Goal: Task Accomplishment & Management: Complete application form

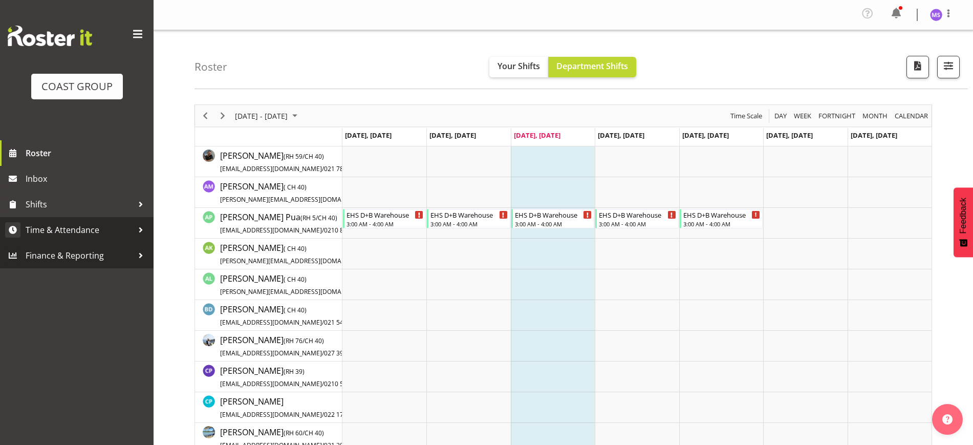
click at [79, 227] on span "Time & Attendance" at bounding box center [79, 229] width 107 height 15
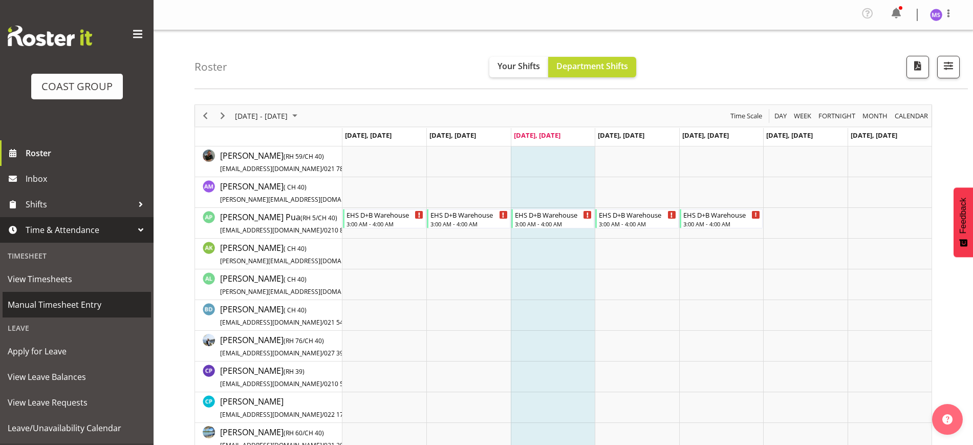
click at [104, 305] on span "Manual Timesheet Entry" at bounding box center [77, 304] width 138 height 15
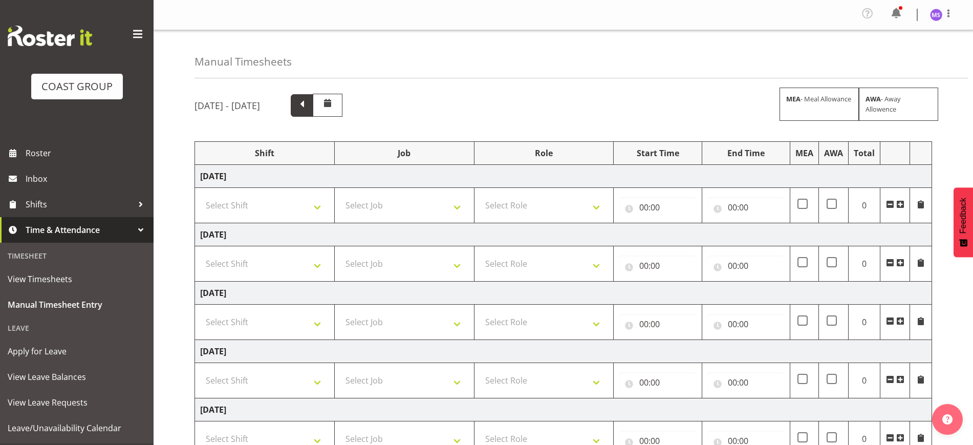
click at [309, 106] on span at bounding box center [301, 104] width 13 height 13
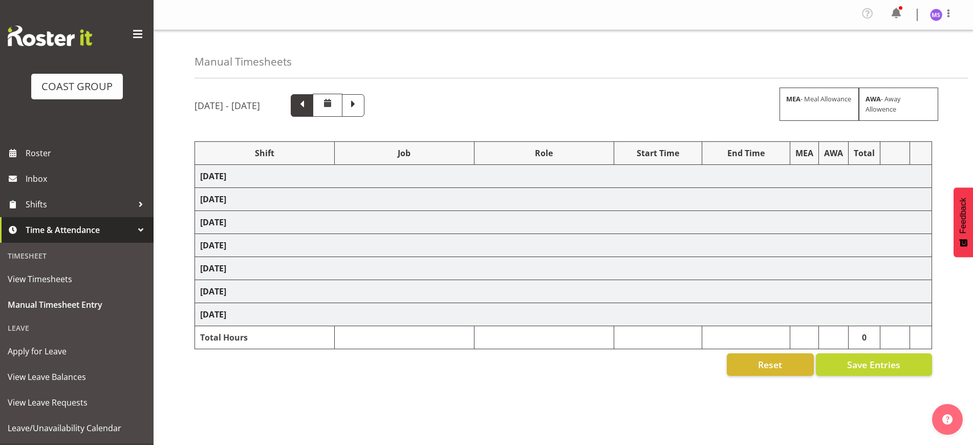
select select "1321"
select select "10542"
select select "1321"
select select "10552"
select select "1321"
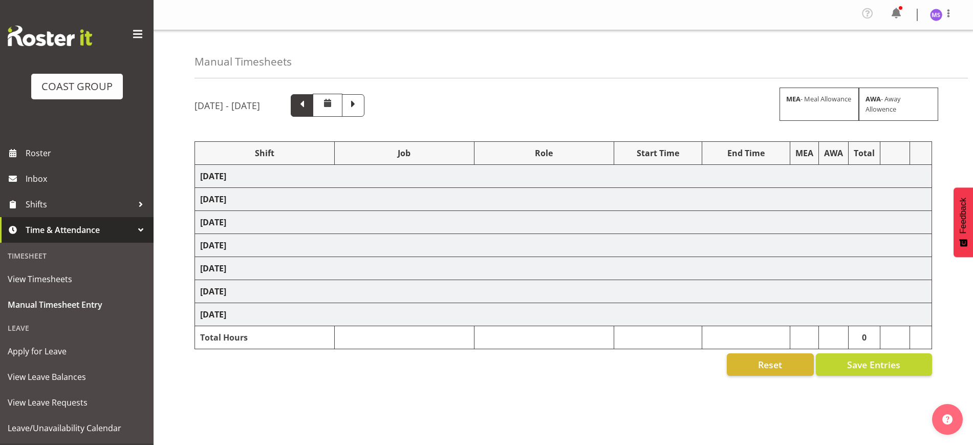
select select "10565"
select select "1321"
select select "10542"
select select "1321"
select select "9932"
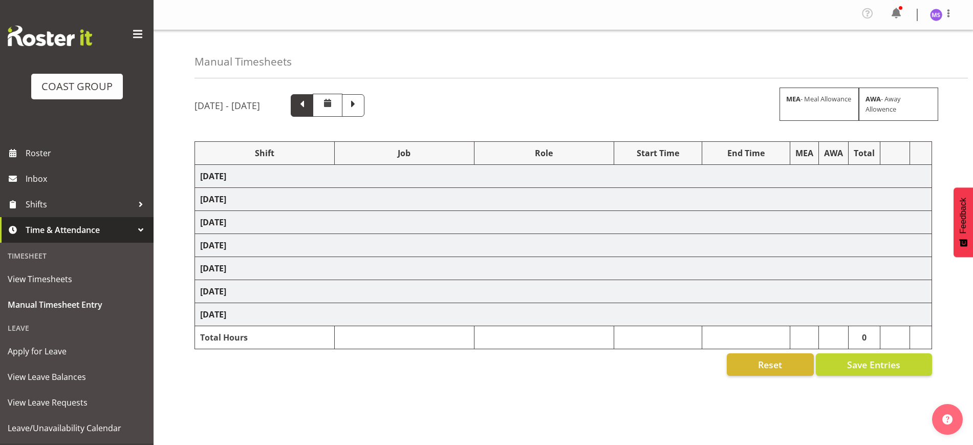
select select "1321"
select select "10270"
select select "1321"
select select "10479"
select select "1321"
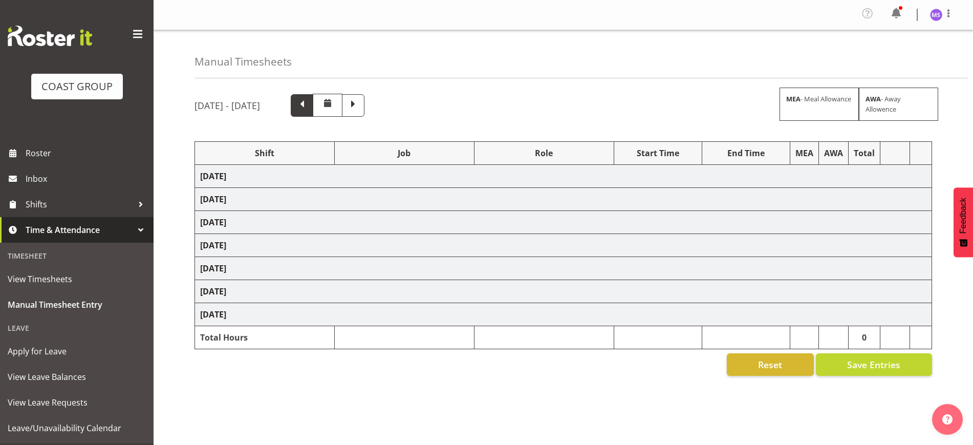
select select "10535"
select select "1321"
select select "10570"
select select "1321"
select select "9932"
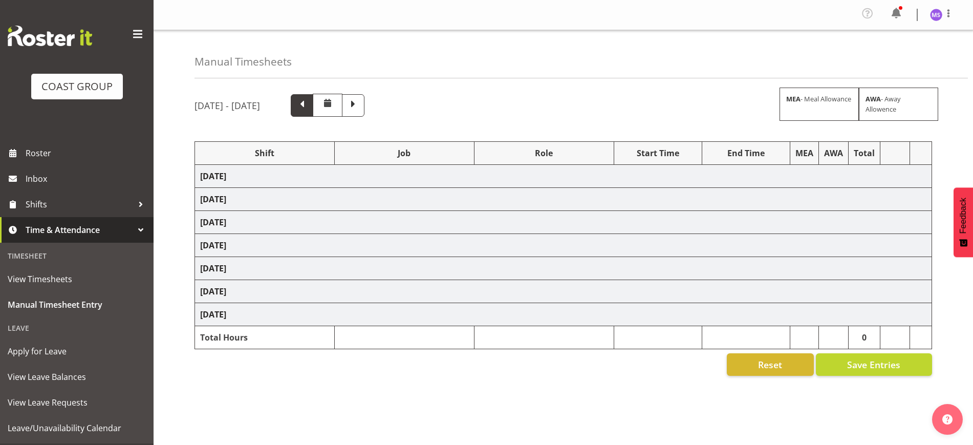
select select "1321"
select select "10546"
select select "1321"
select select "10572"
select select "1321"
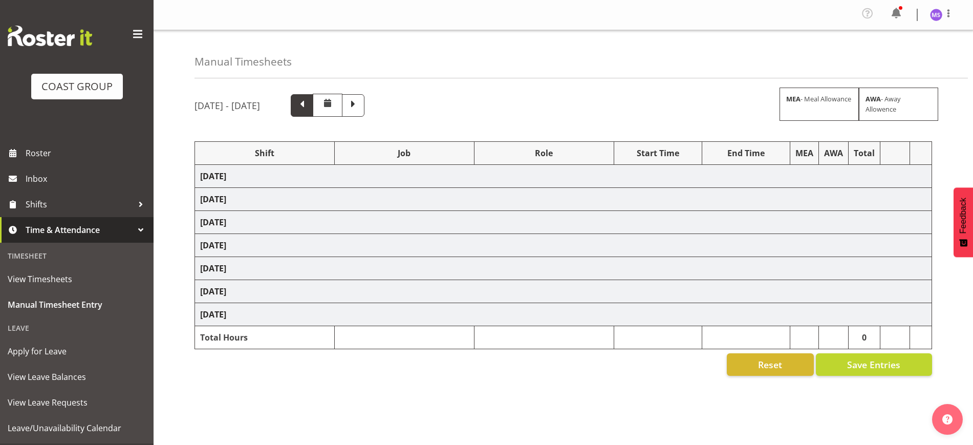
select select "10556"
select select "1321"
select select "10500"
select select "1321"
select select "69"
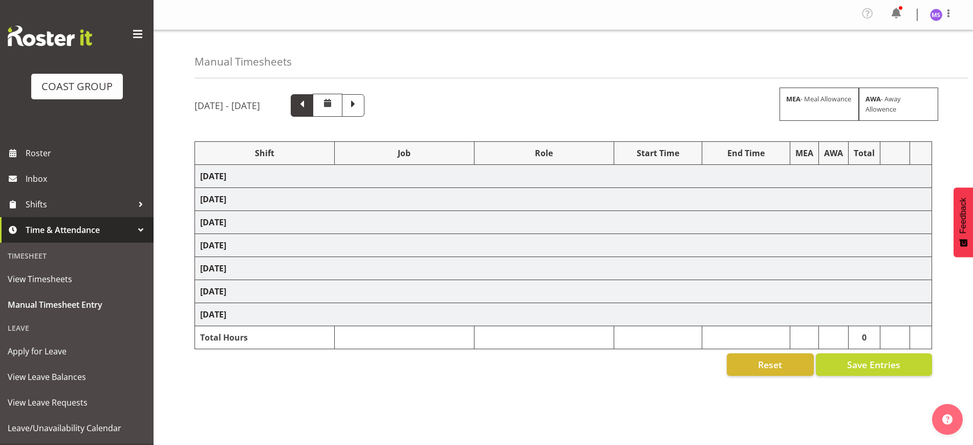
select select "1321"
select select "10407"
select select "1321"
select select "9028"
select select "1321"
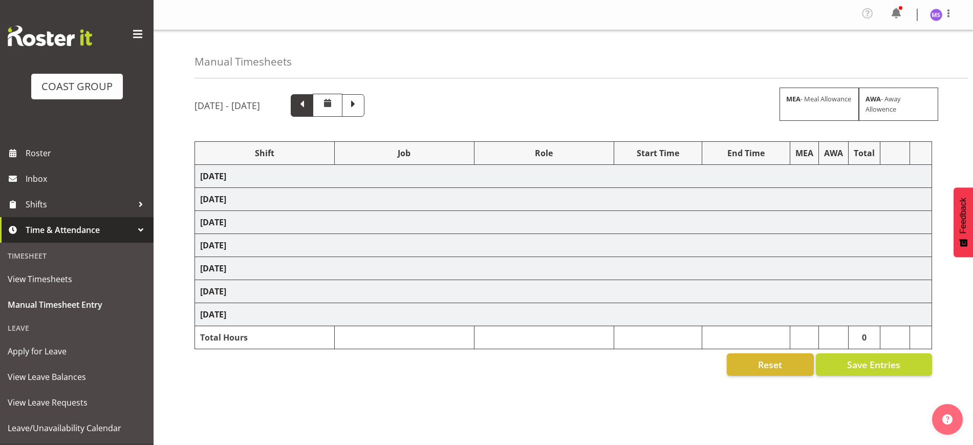
select select "10535"
select select "1321"
select select "9932"
select select "1321"
select select "9028"
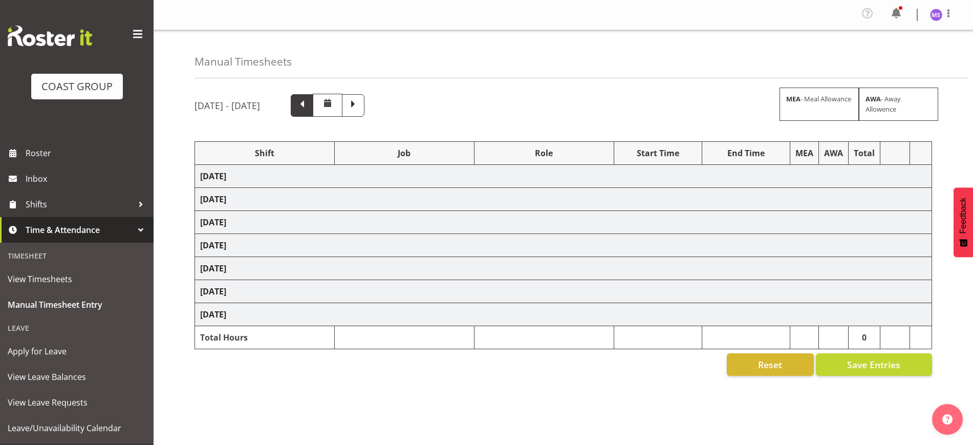
select select "1321"
select select "9204"
select select "1321"
select select "9932"
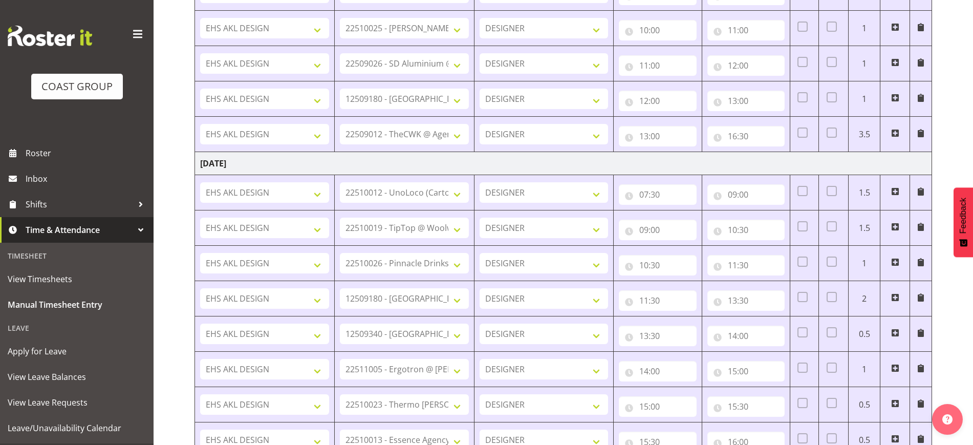
scroll to position [866, 0]
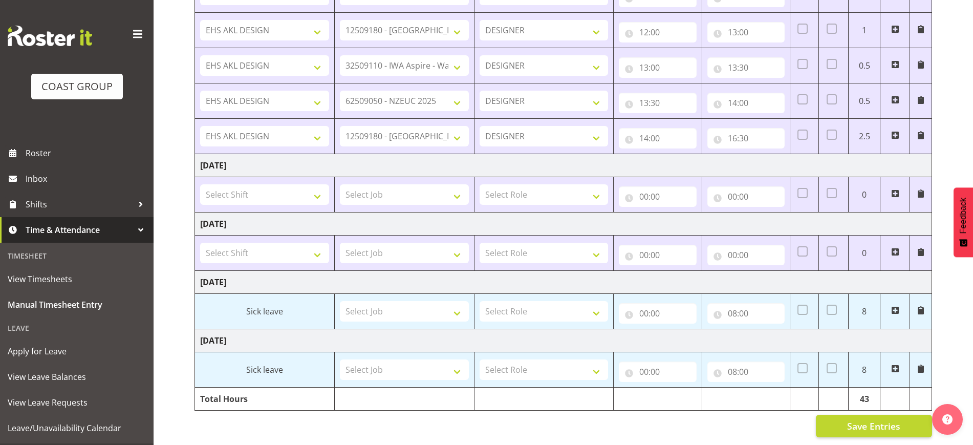
drag, startPoint x: 592, startPoint y: 90, endPoint x: 598, endPoint y: 464, distance: 374.7
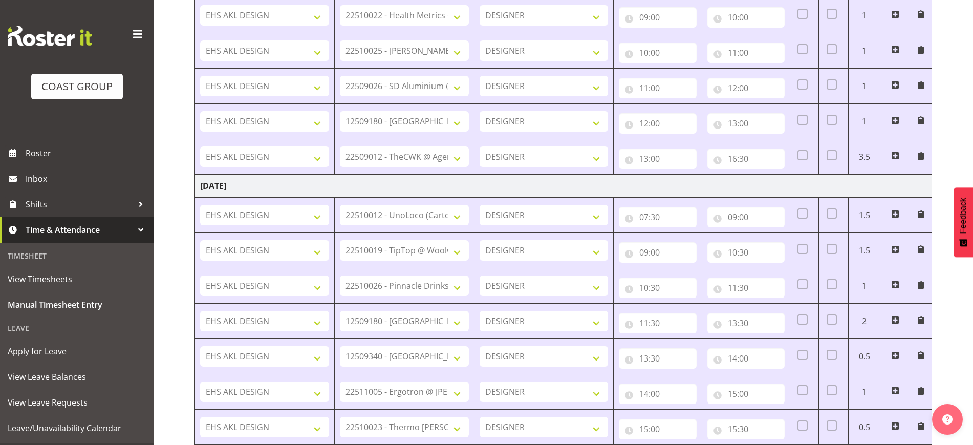
scroll to position [0, 0]
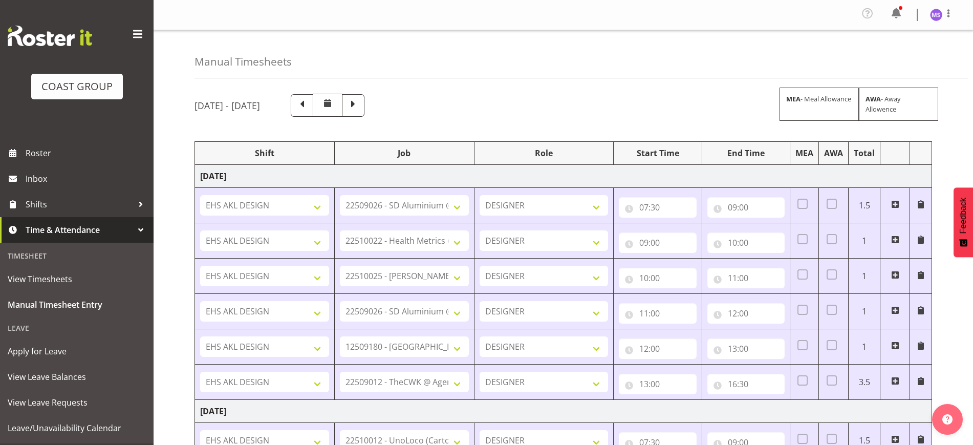
drag, startPoint x: 453, startPoint y: 418, endPoint x: 380, endPoint y: 179, distance: 250.5
